Goal: Find specific page/section: Find specific page/section

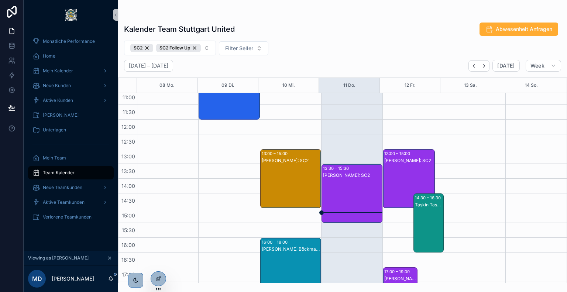
scroll to position [214, 0]
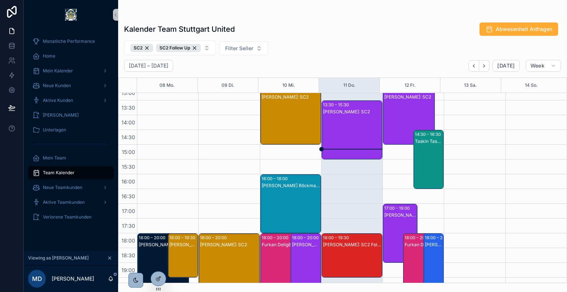
click at [334, 127] on div "Dawid Rack: SC2" at bounding box center [352, 137] width 59 height 58
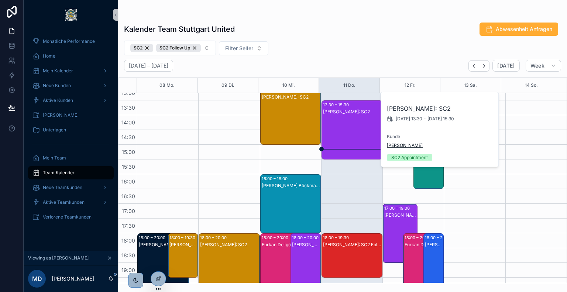
click at [396, 147] on span "Bärbel Reuel" at bounding box center [405, 145] width 36 height 6
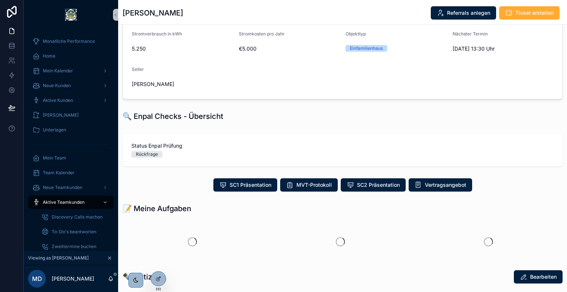
scroll to position [126, 0]
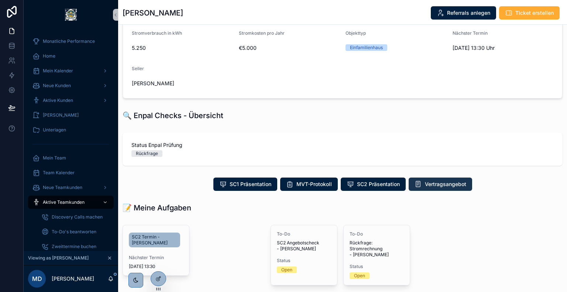
click at [428, 180] on span "Vertragsangebot" at bounding box center [445, 183] width 41 height 7
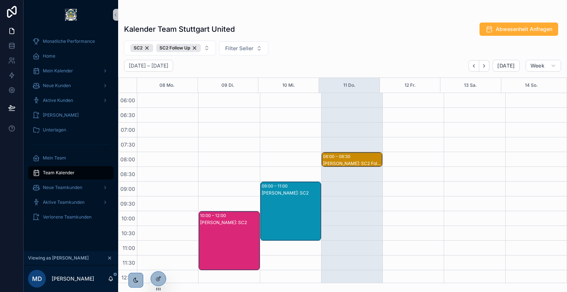
scroll to position [177, 0]
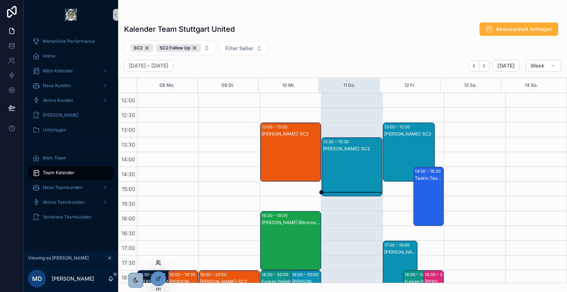
click at [158, 263] on icon at bounding box center [157, 263] width 3 height 1
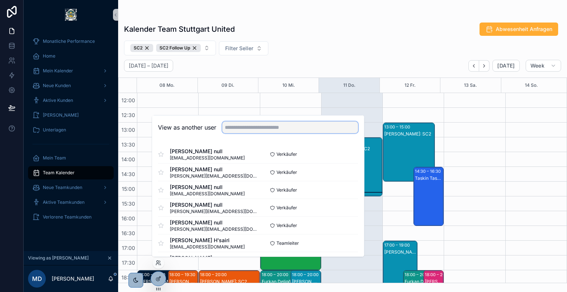
click at [246, 129] on input "text" at bounding box center [290, 127] width 136 height 12
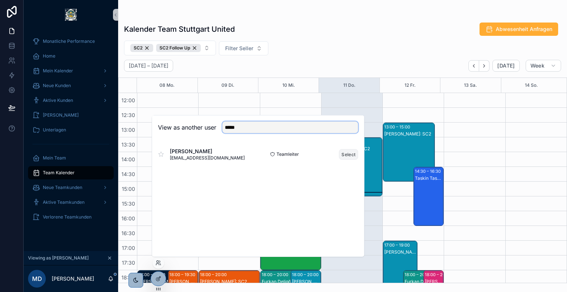
type input "*****"
click at [345, 154] on button "Select" at bounding box center [348, 154] width 19 height 11
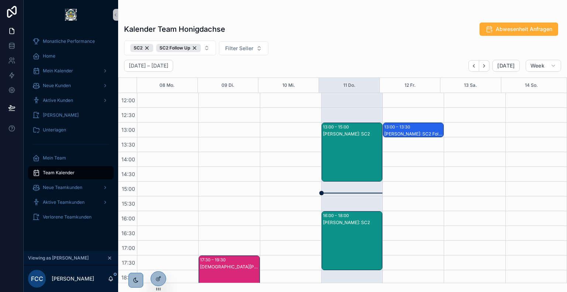
scroll to position [193, 0]
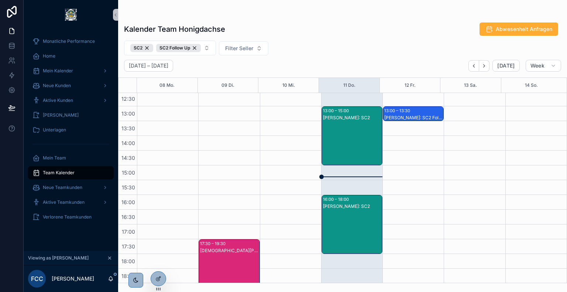
click at [333, 149] on div "[PERSON_NAME]: SC2" at bounding box center [352, 143] width 59 height 58
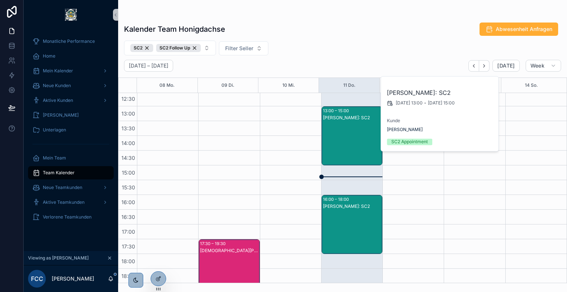
scroll to position [217, 0]
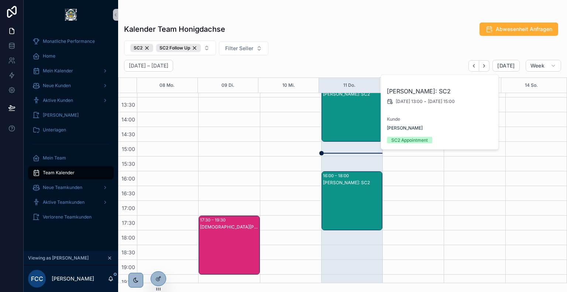
click at [333, 192] on div "[PERSON_NAME]: SC2" at bounding box center [352, 208] width 59 height 58
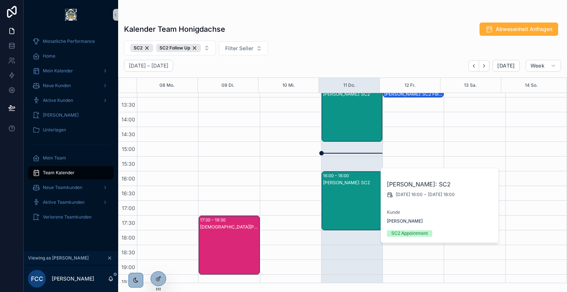
scroll to position [144, 0]
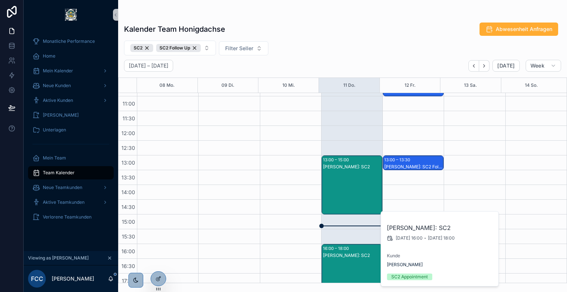
click at [342, 173] on div "[PERSON_NAME]: SC2" at bounding box center [352, 192] width 59 height 58
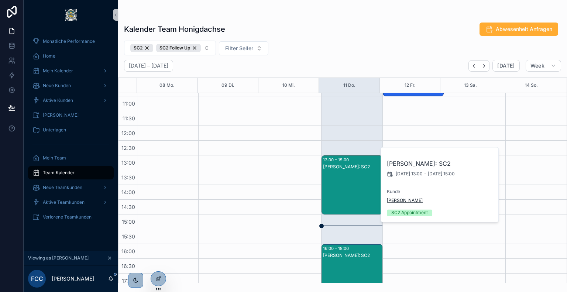
click at [412, 202] on span "[PERSON_NAME]" at bounding box center [405, 200] width 36 height 6
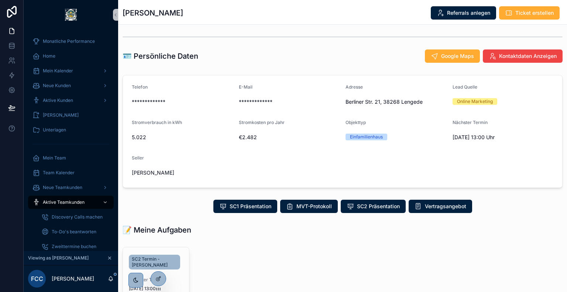
scroll to position [86, 0]
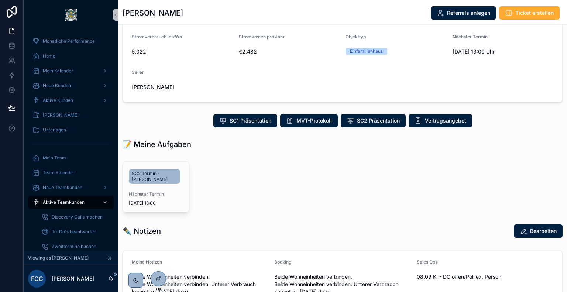
click at [440, 128] on div "SC1 Präsentation MVT-Protokoll SC2 Präsentation Vertragsangebot" at bounding box center [342, 120] width 449 height 19
click at [432, 117] on span "Vertragsangebot" at bounding box center [445, 120] width 41 height 7
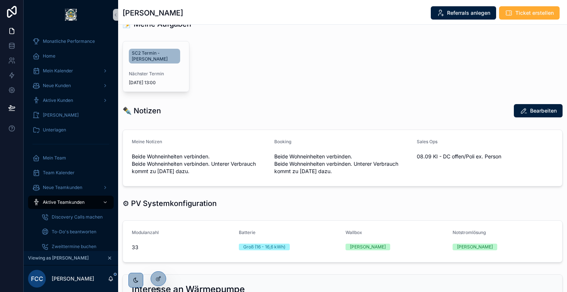
scroll to position [206, 0]
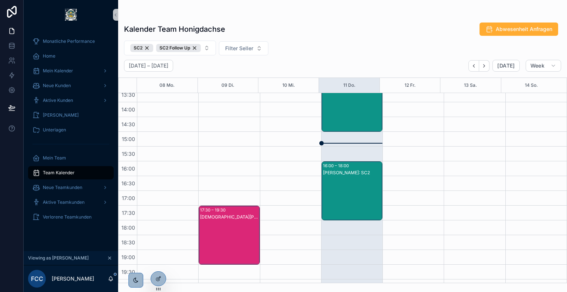
scroll to position [227, 0]
click at [340, 174] on div "[PERSON_NAME]: SC2" at bounding box center [352, 172] width 59 height 6
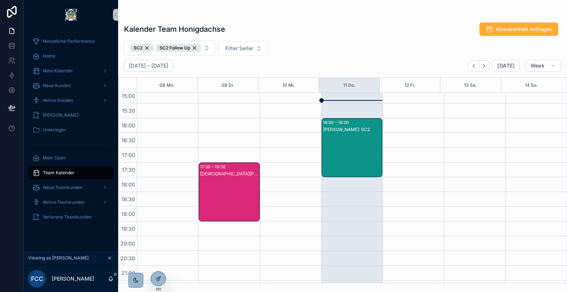
scroll to position [282, 0]
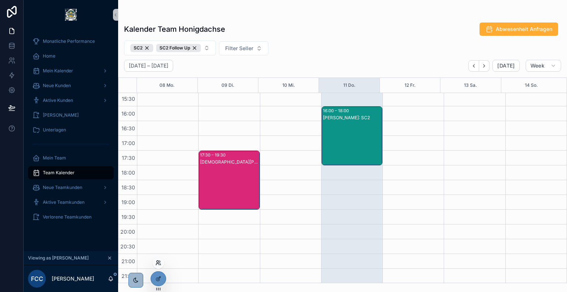
click at [158, 264] on icon at bounding box center [158, 263] width 6 height 6
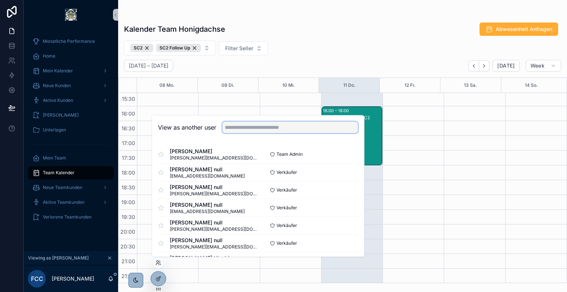
click at [276, 126] on input "text" at bounding box center [290, 127] width 136 height 12
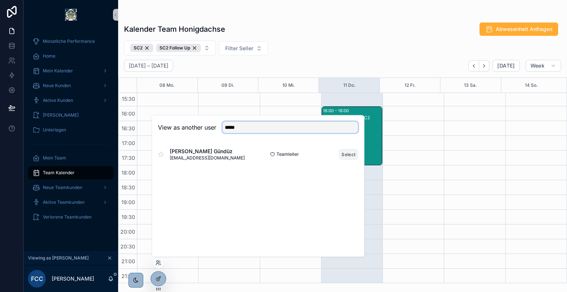
type input "*****"
click at [350, 155] on button "Select" at bounding box center [348, 154] width 19 height 11
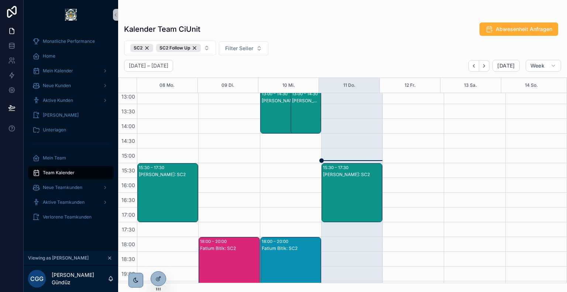
scroll to position [211, 0]
click at [339, 181] on div "[PERSON_NAME]: SC2" at bounding box center [352, 200] width 59 height 58
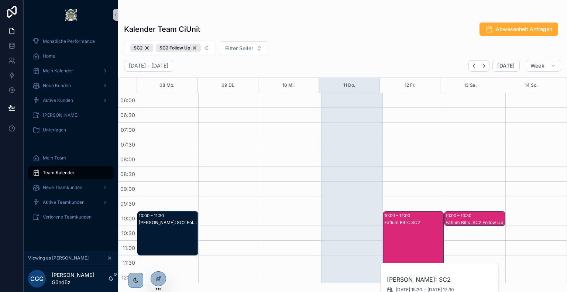
scroll to position [53, 0]
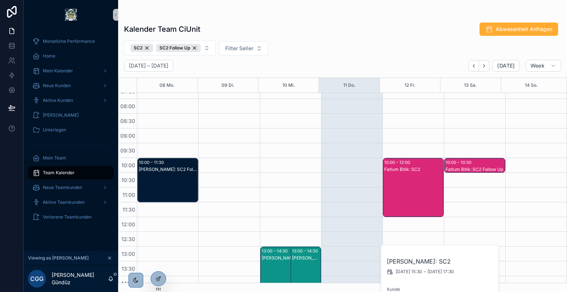
click at [410, 190] on div "Fatlum Bitik: SC2" at bounding box center [413, 195] width 59 height 58
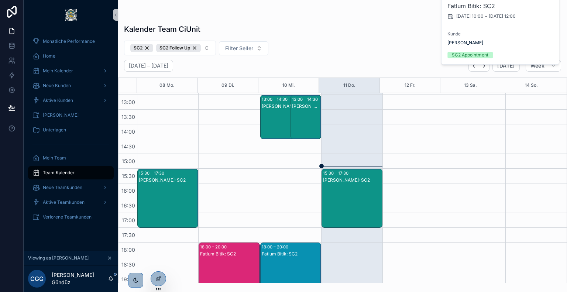
scroll to position [282, 0]
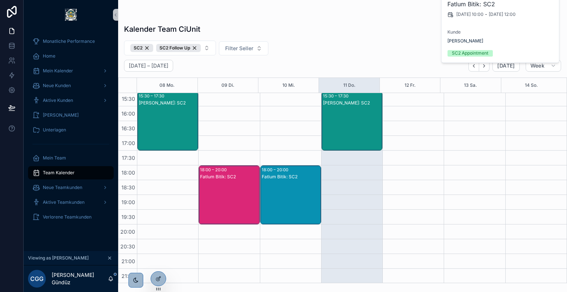
click at [284, 181] on div "Fatlum Bitik: SC2" at bounding box center [291, 202] width 59 height 58
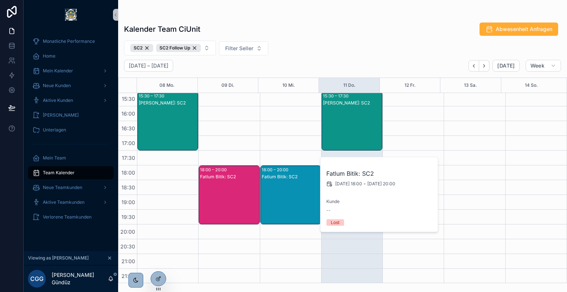
click at [227, 178] on div "Fatlum Bitik: SC2" at bounding box center [229, 177] width 59 height 6
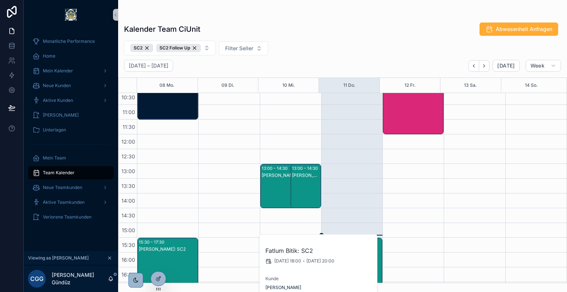
scroll to position [136, 0]
click at [309, 181] on div "[PERSON_NAME]: SC2 Follow Up" at bounding box center [306, 193] width 28 height 43
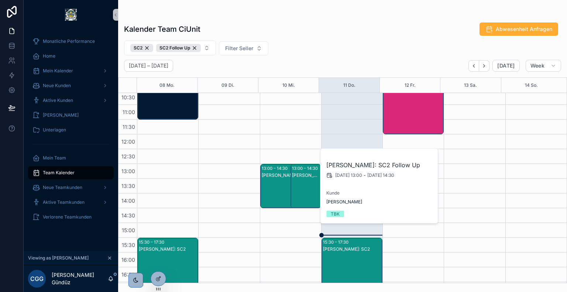
click at [271, 175] on div "[PERSON_NAME]: SC2 Follow Up" at bounding box center [286, 175] width 49 height 6
click at [348, 39] on div "Kalender Team CiUnit Abwesenheit Anfragen SC2 SC2 Follow Up Filter Seller [DATE…" at bounding box center [342, 150] width 449 height 265
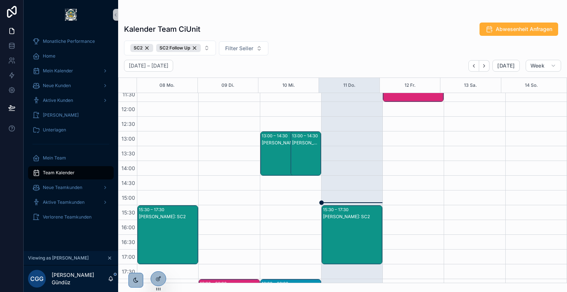
scroll to position [180, 0]
